Goal: Task Accomplishment & Management: Use online tool/utility

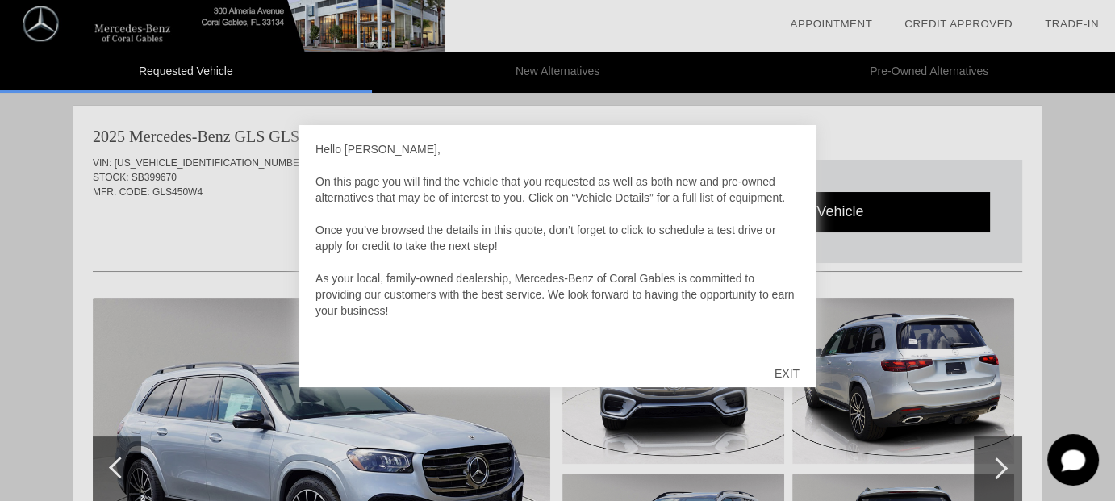
click at [782, 373] on div "EXIT" at bounding box center [786, 373] width 57 height 48
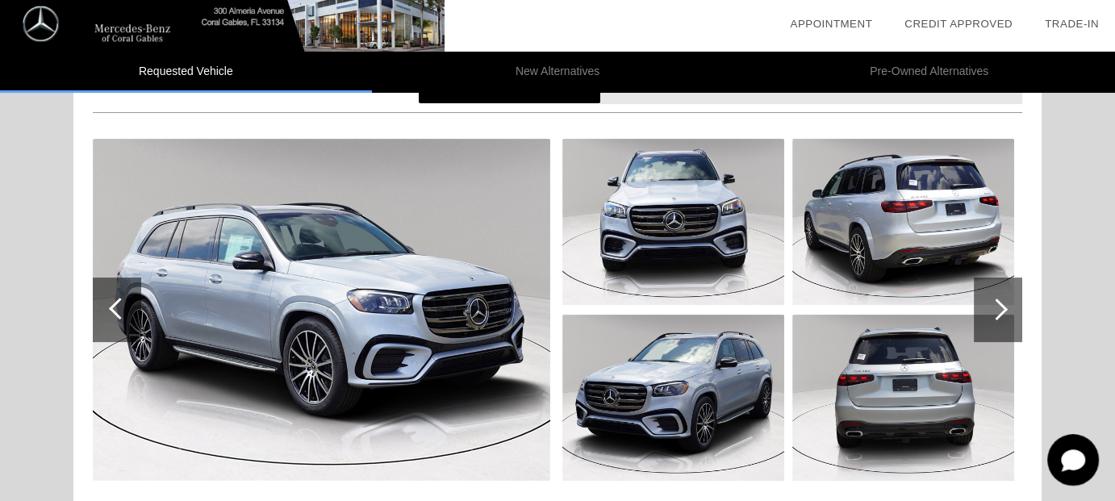
scroll to position [159, 0]
click at [1002, 317] on div at bounding box center [998, 309] width 48 height 65
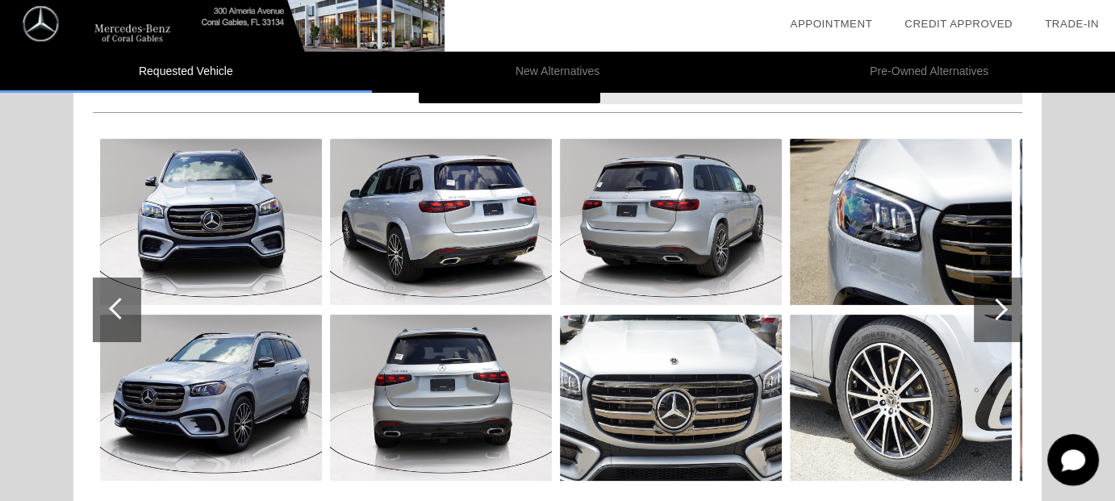
click at [1002, 317] on div at bounding box center [998, 309] width 48 height 65
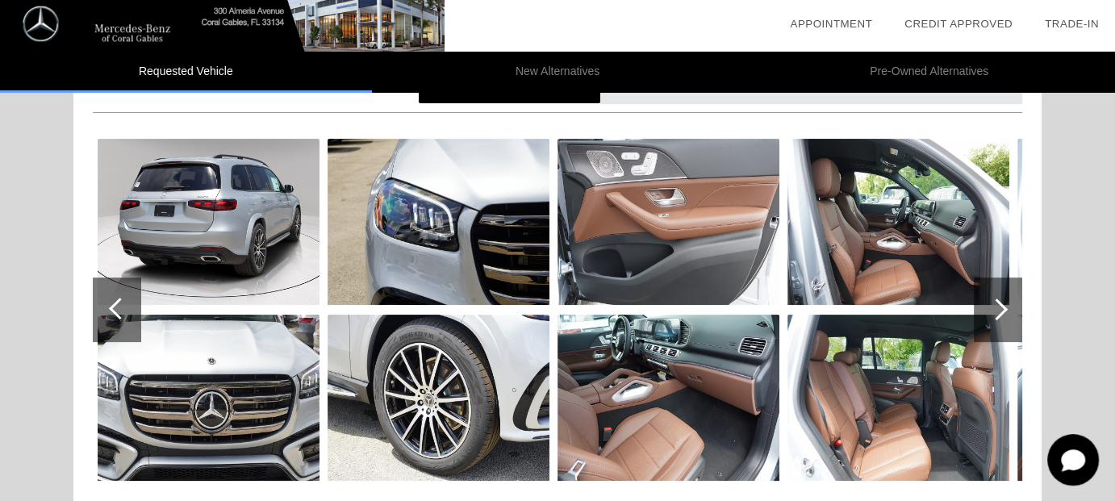
click at [1002, 317] on div at bounding box center [998, 309] width 48 height 65
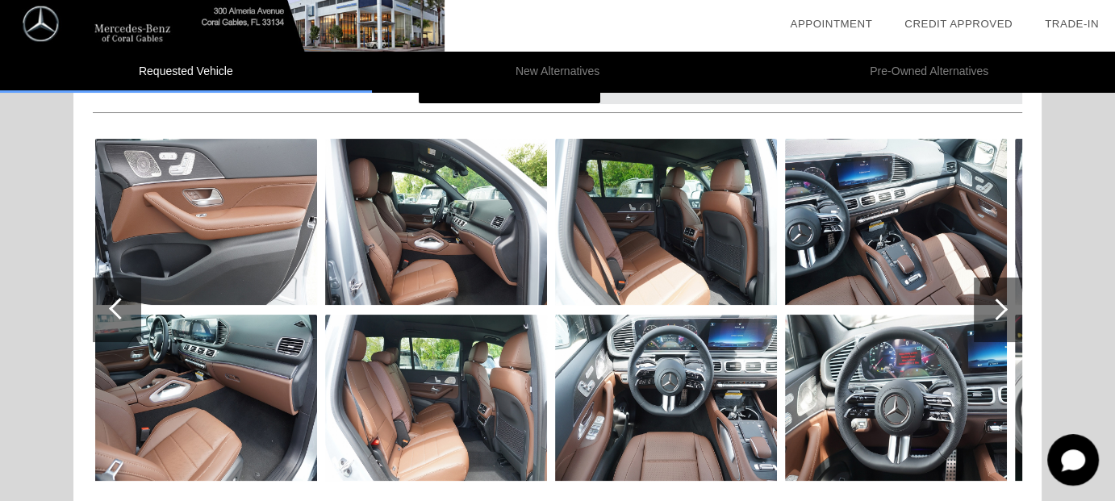
click at [1002, 317] on div at bounding box center [998, 309] width 48 height 65
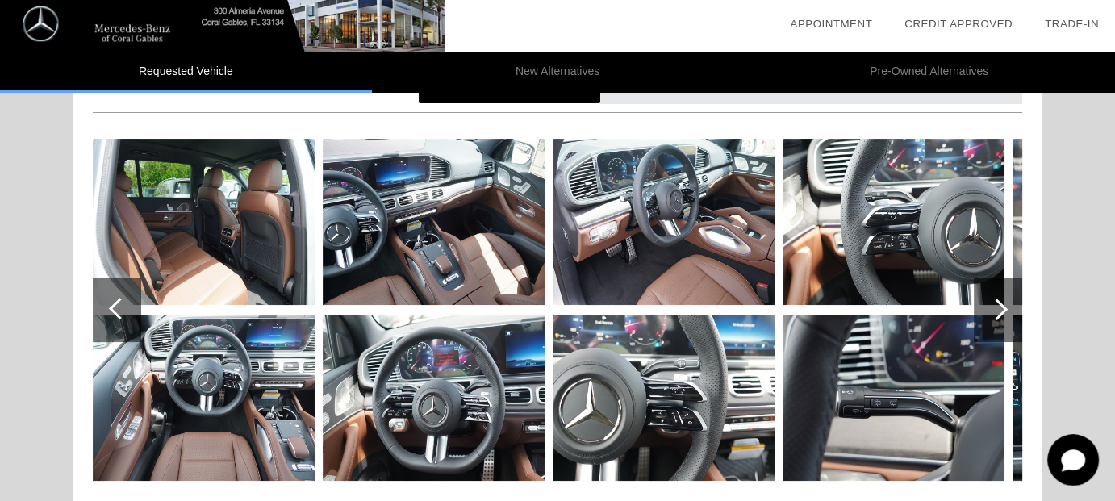
click at [1002, 317] on div at bounding box center [998, 309] width 48 height 65
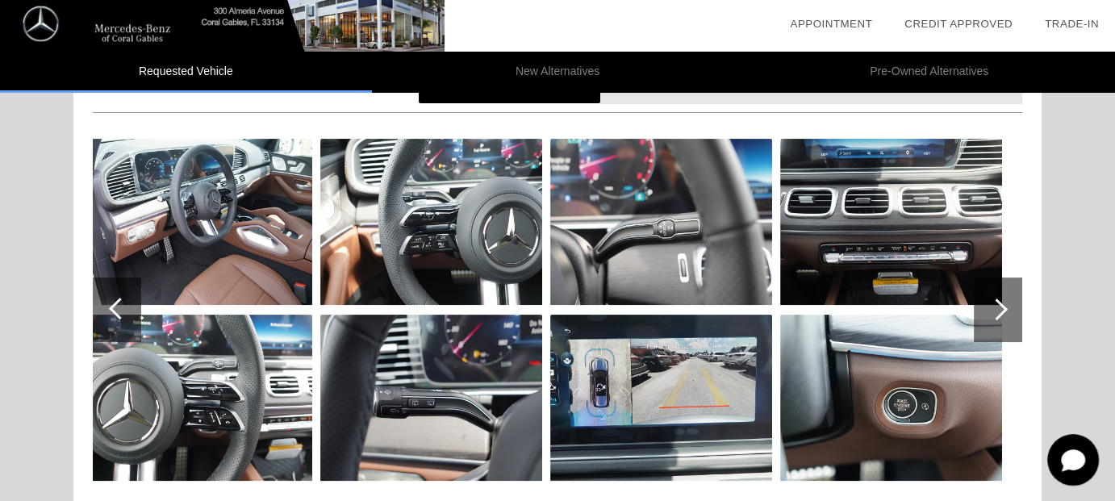
click at [1002, 317] on div at bounding box center [998, 309] width 48 height 65
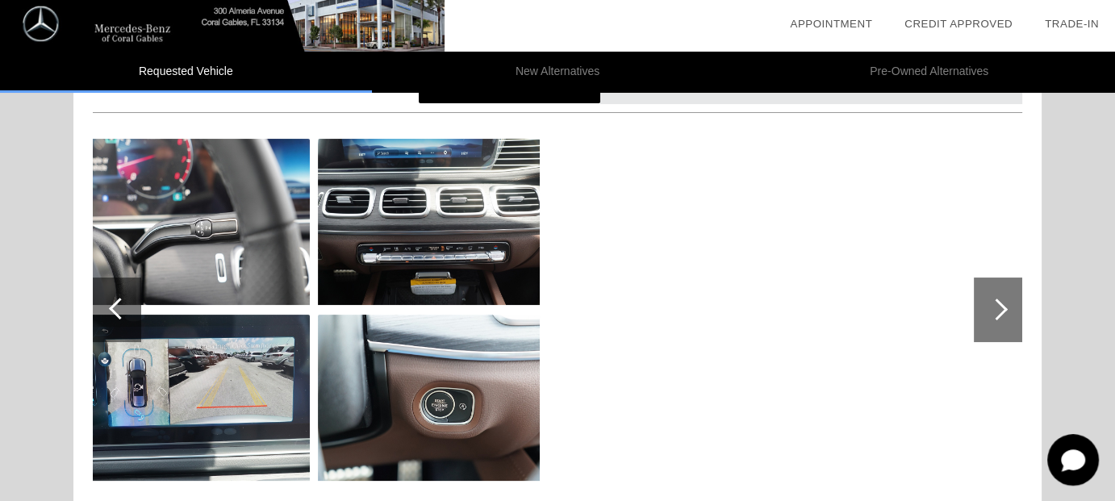
click at [1002, 317] on div at bounding box center [998, 309] width 48 height 65
click at [108, 306] on div at bounding box center [117, 309] width 48 height 65
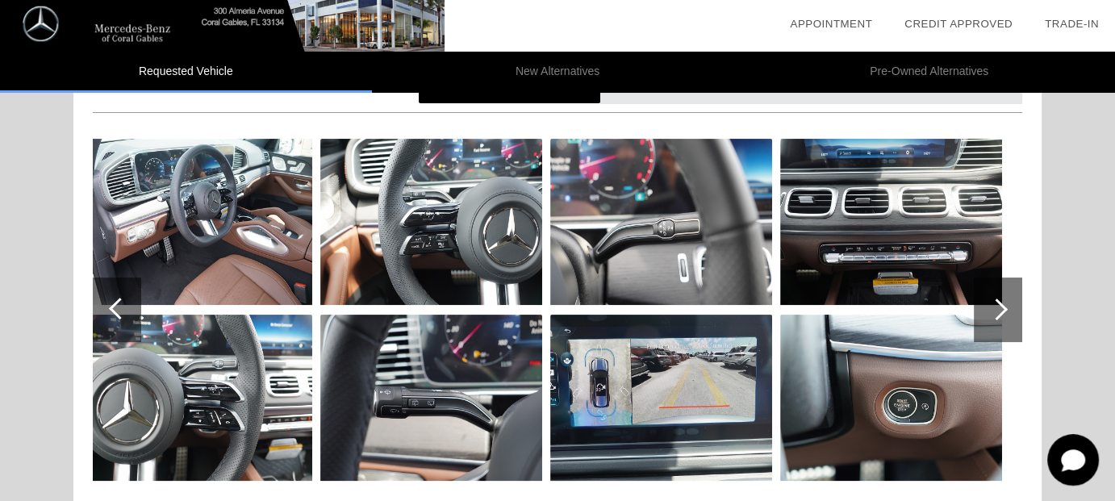
click at [110, 304] on div at bounding box center [120, 309] width 22 height 22
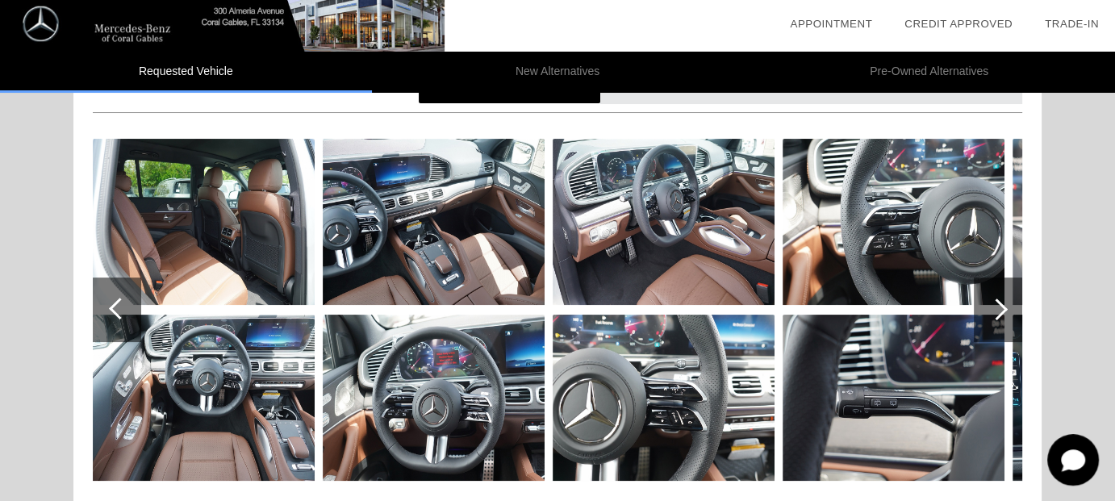
click at [110, 304] on div at bounding box center [120, 309] width 22 height 22
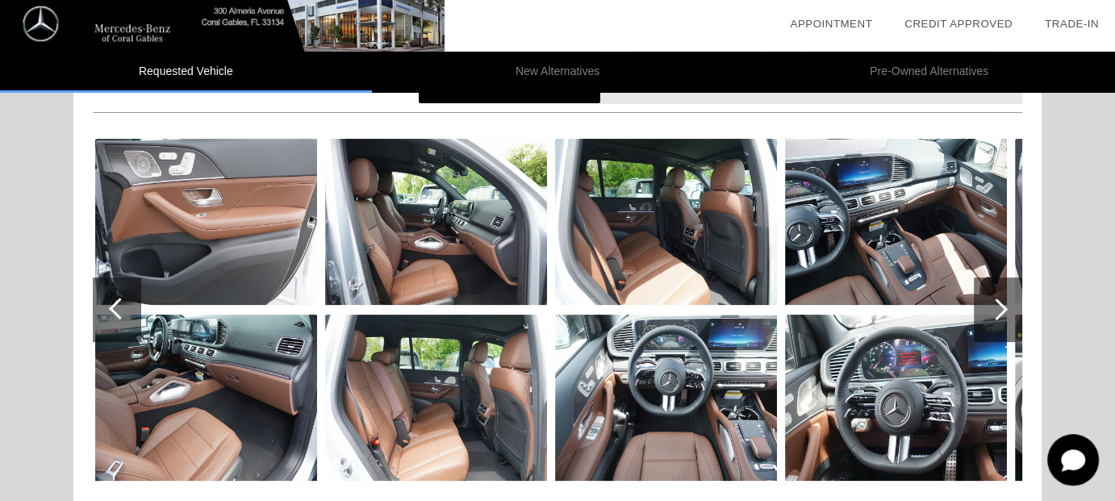
click at [110, 304] on div at bounding box center [120, 309] width 22 height 22
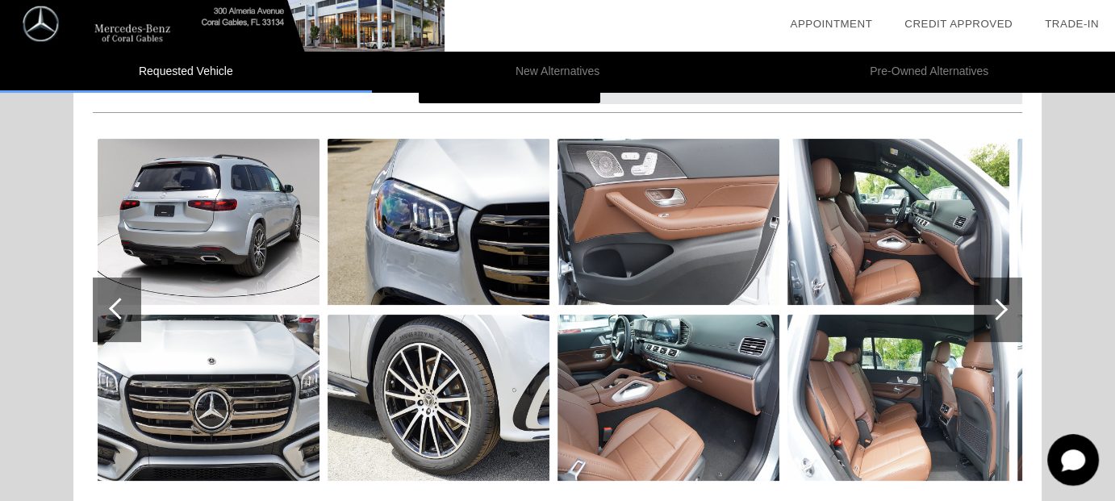
click at [110, 304] on div at bounding box center [120, 309] width 22 height 22
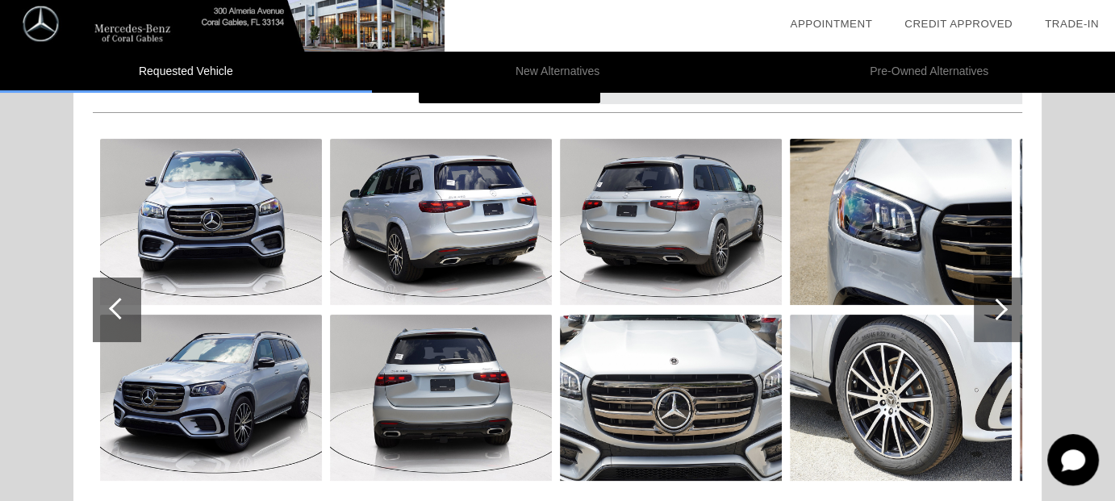
click at [110, 304] on div at bounding box center [120, 309] width 22 height 22
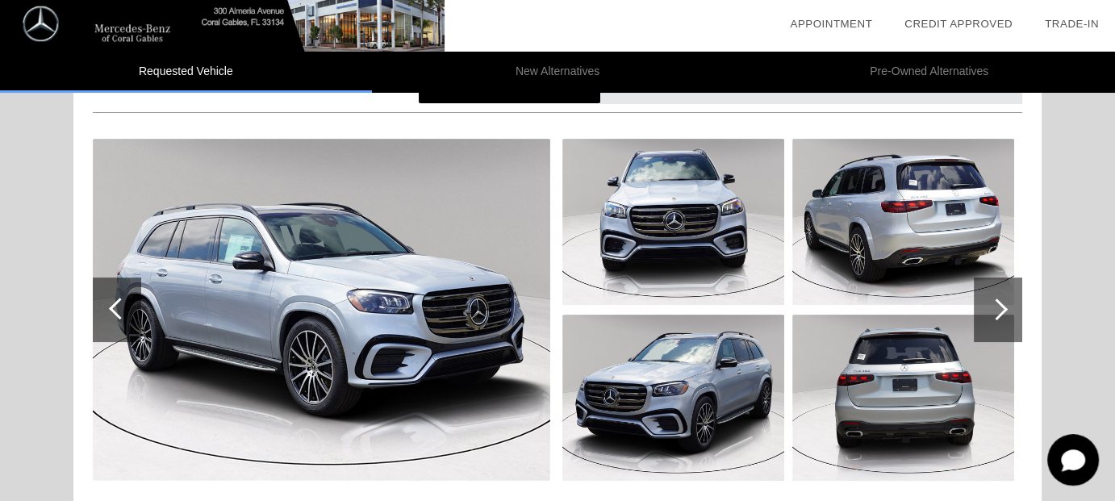
click at [110, 304] on div at bounding box center [120, 309] width 22 height 22
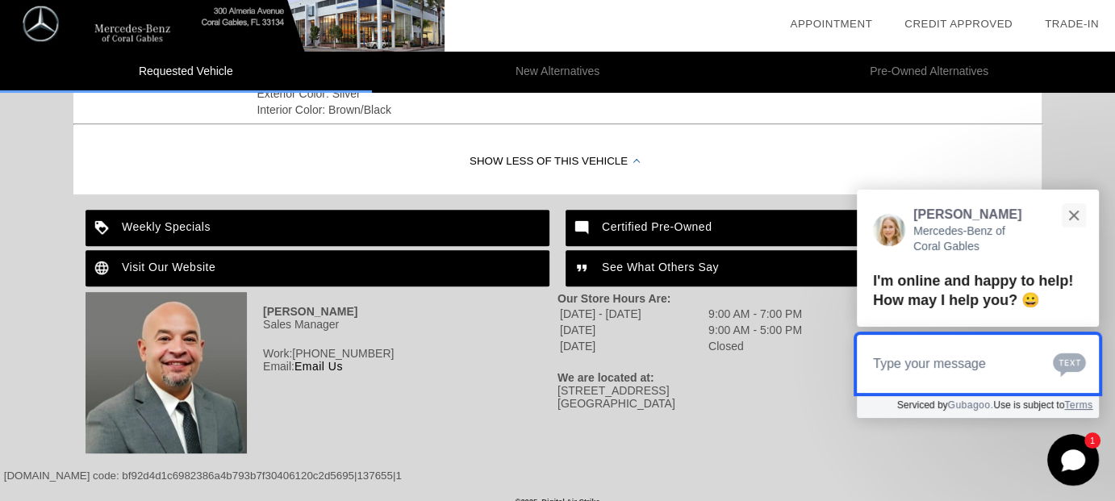
scroll to position [643, 0]
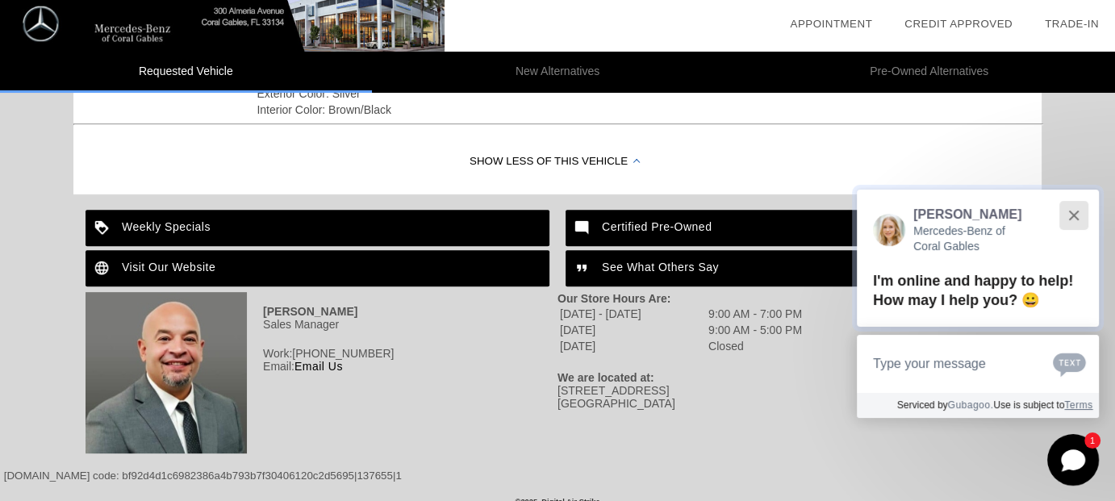
click at [1072, 208] on button "Close" at bounding box center [1073, 215] width 35 height 35
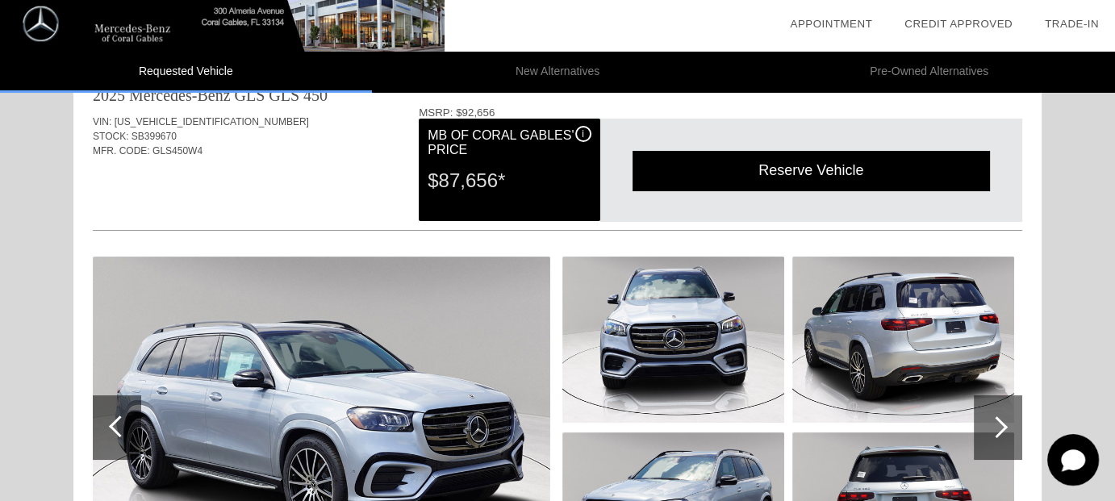
scroll to position [0, 0]
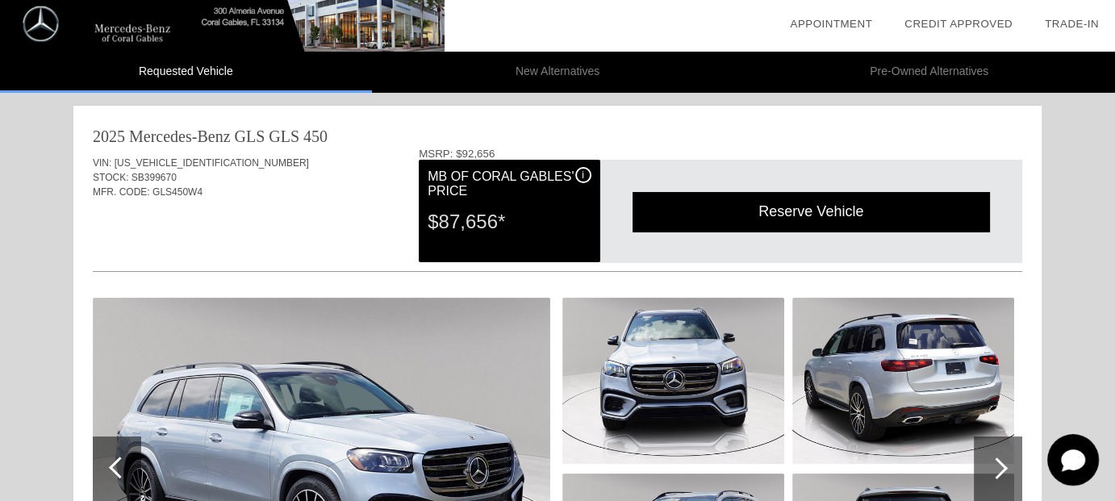
click at [165, 175] on span "SB399670" at bounding box center [153, 177] width 45 height 11
click at [179, 175] on div "STOCK: SB399670" at bounding box center [557, 177] width 929 height 15
copy span "SB399670"
click at [198, 165] on span "[US_VEHICLE_IDENTIFICATION_NUMBER]" at bounding box center [212, 162] width 194 height 11
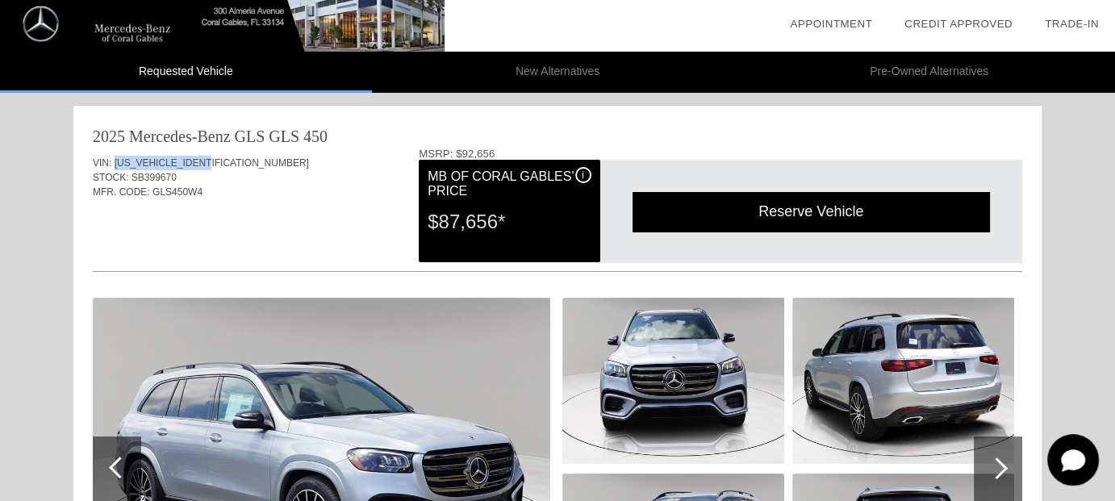
click at [198, 165] on span "[US_VEHICLE_IDENTIFICATION_NUMBER]" at bounding box center [212, 162] width 194 height 11
click at [198, 158] on span "[US_VEHICLE_IDENTIFICATION_NUMBER]" at bounding box center [212, 162] width 194 height 11
copy span "[US_VEHICLE_IDENTIFICATION_NUMBER]"
